Goal: Information Seeking & Learning: Learn about a topic

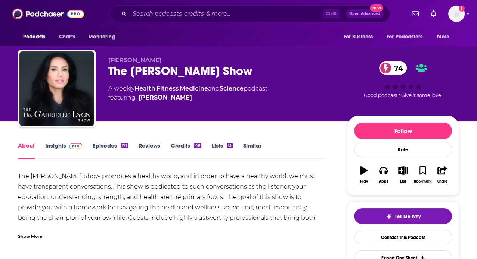
click at [60, 146] on link "Insights" at bounding box center [63, 150] width 37 height 17
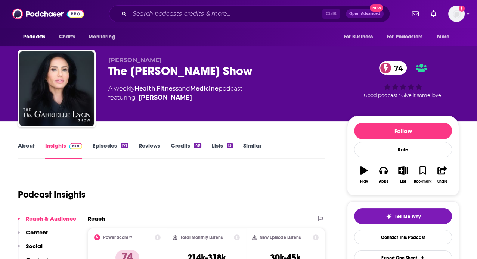
click at [104, 152] on link "Episodes 171" at bounding box center [110, 150] width 35 height 17
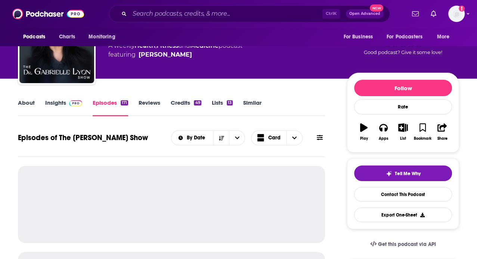
scroll to position [49, 0]
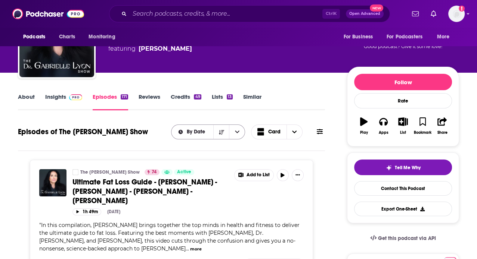
click at [199, 135] on div "By Date" at bounding box center [208, 132] width 74 height 15
click at [203, 131] on span "By Date" at bounding box center [196, 132] width 21 height 5
click at [204, 162] on div "By Rating" at bounding box center [208, 158] width 74 height 13
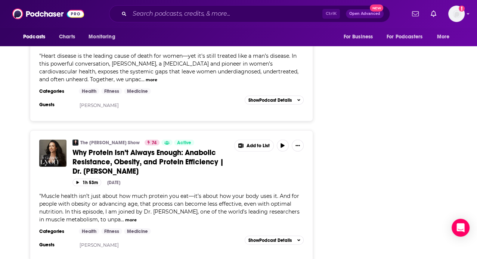
scroll to position [1208, 0]
